Goal: Transaction & Acquisition: Purchase product/service

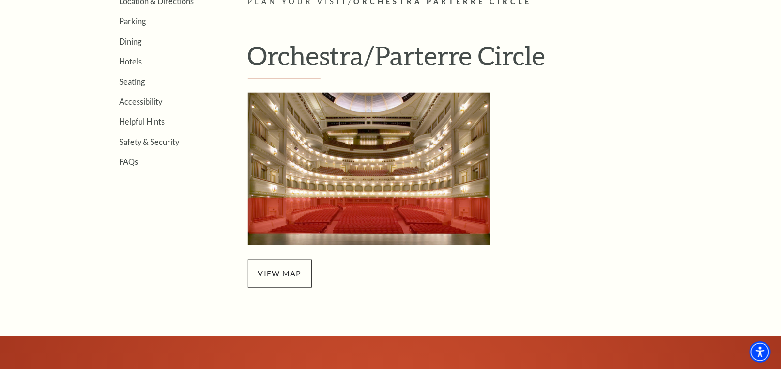
scroll to position [291, 0]
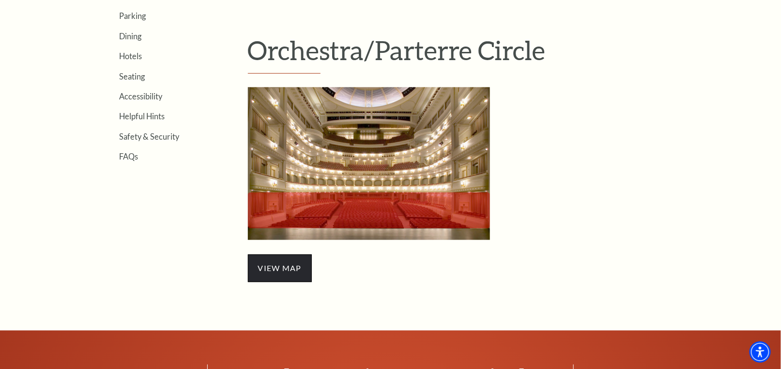
click at [283, 270] on span "view map" at bounding box center [280, 267] width 64 height 27
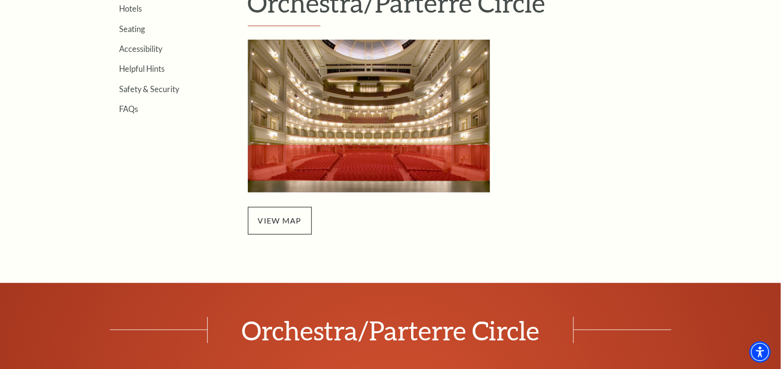
scroll to position [0, 0]
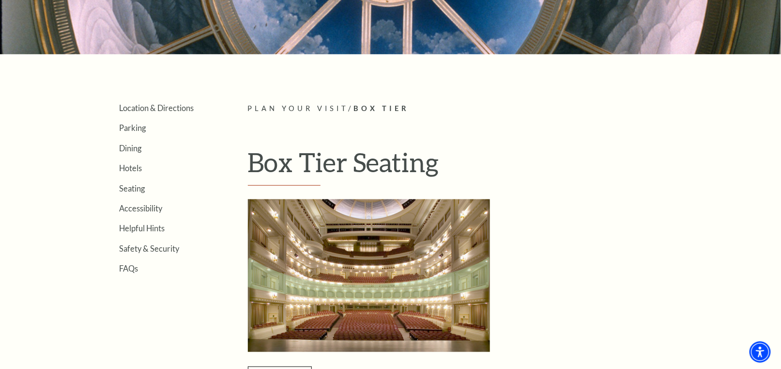
scroll to position [194, 0]
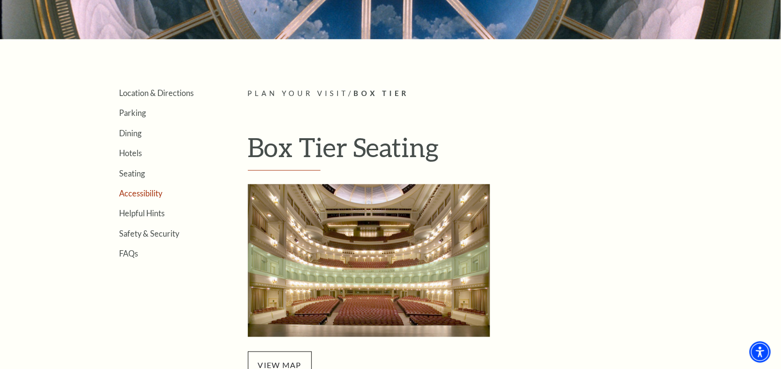
click at [145, 190] on link "Accessibility" at bounding box center [141, 192] width 43 height 9
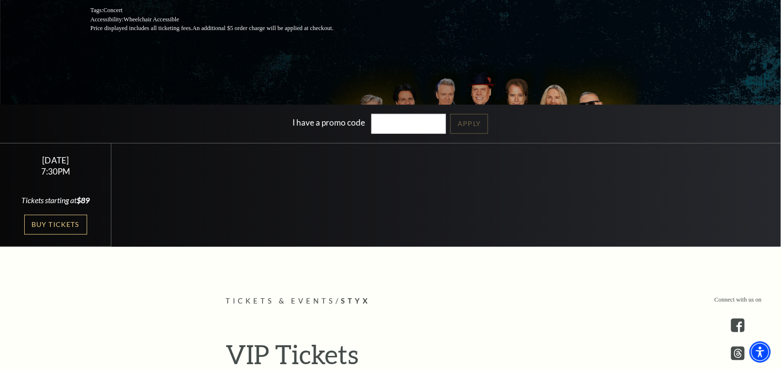
scroll to position [291, 0]
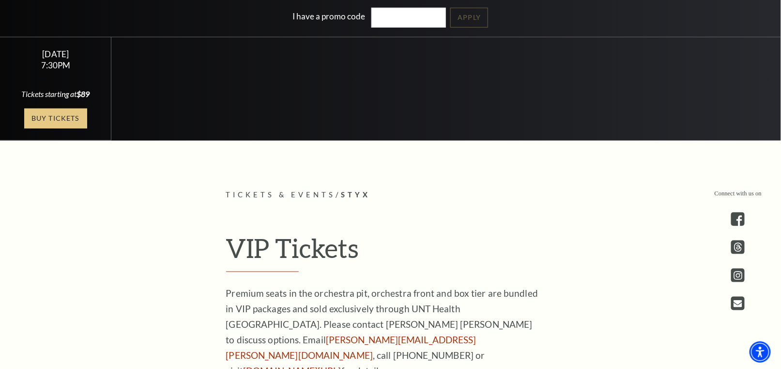
click at [48, 117] on link "Buy Tickets" at bounding box center [55, 118] width 63 height 20
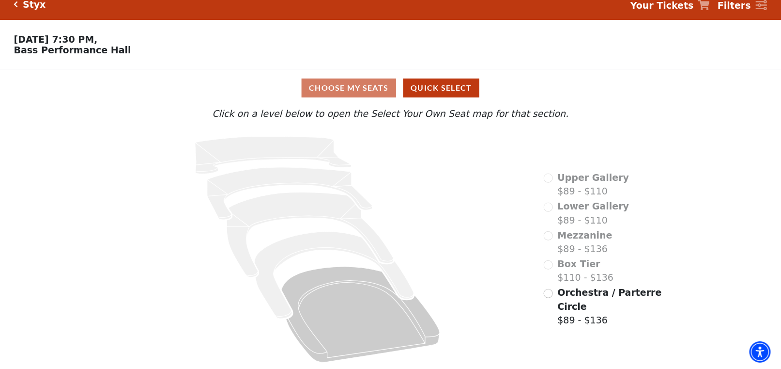
scroll to position [15, 0]
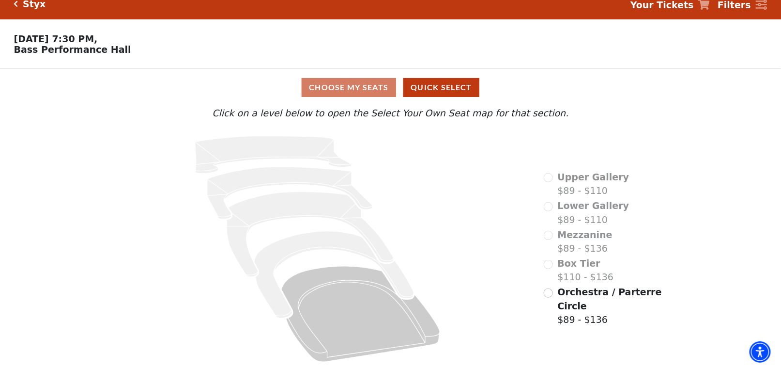
click at [361, 87] on div "Choose My Seats Quick Select" at bounding box center [391, 87] width 586 height 19
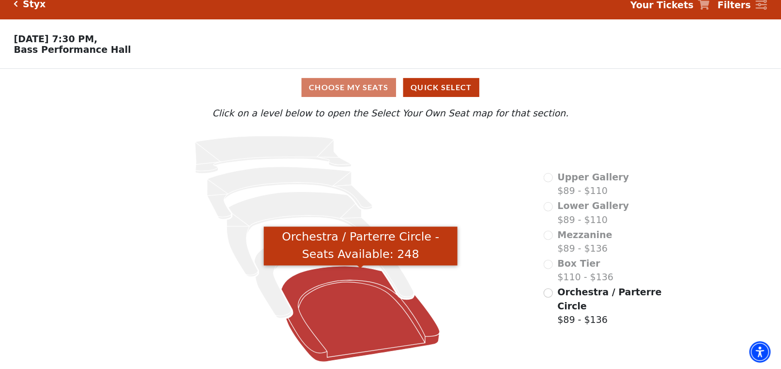
click at [369, 310] on icon "Orchestra / Parterre Circle - Seats Available: 248" at bounding box center [360, 313] width 158 height 95
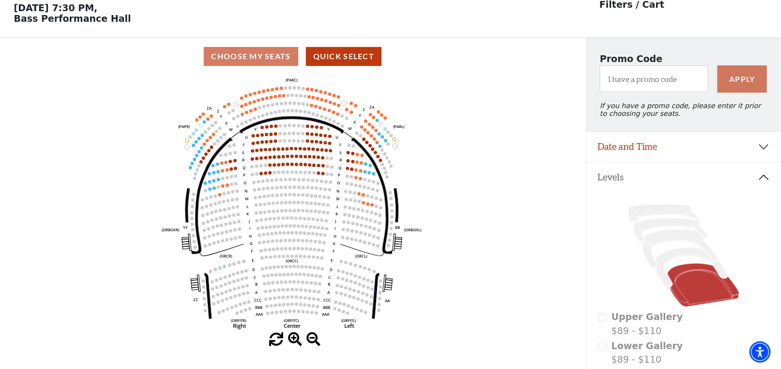
scroll to position [45, 0]
